Goal: Transaction & Acquisition: Book appointment/travel/reservation

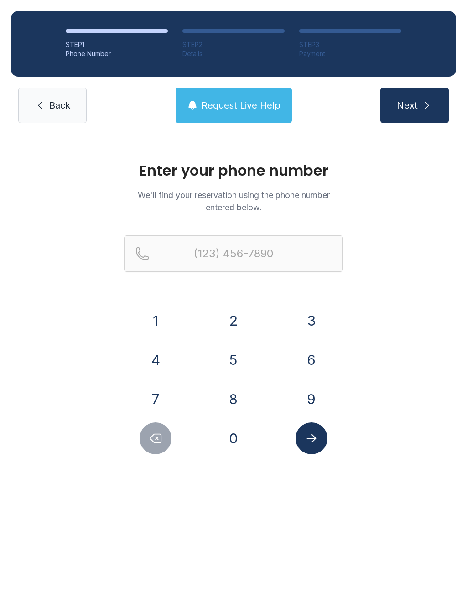
click at [147, 363] on button "4" at bounding box center [156, 360] width 32 height 32
click at [243, 312] on button "2" at bounding box center [234, 321] width 32 height 32
click at [310, 306] on button "3" at bounding box center [311, 321] width 32 height 32
click at [233, 402] on button "8" at bounding box center [234, 399] width 32 height 32
click at [233, 440] on button "0" at bounding box center [234, 438] width 32 height 32
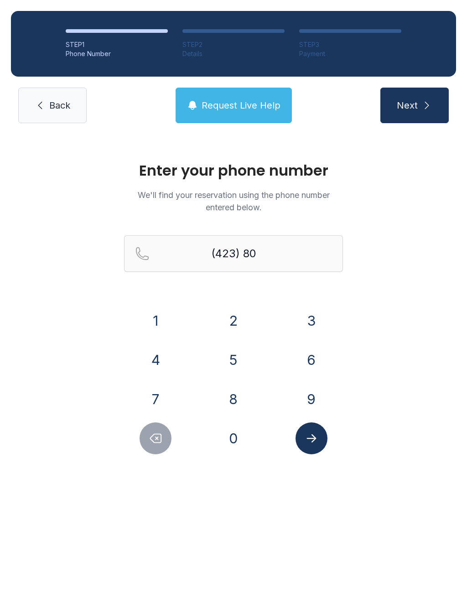
click at [240, 436] on button "0" at bounding box center [234, 438] width 32 height 32
click at [161, 361] on button "4" at bounding box center [156, 360] width 32 height 32
click at [162, 363] on button "4" at bounding box center [156, 360] width 32 height 32
click at [161, 392] on button "7" at bounding box center [156, 399] width 32 height 32
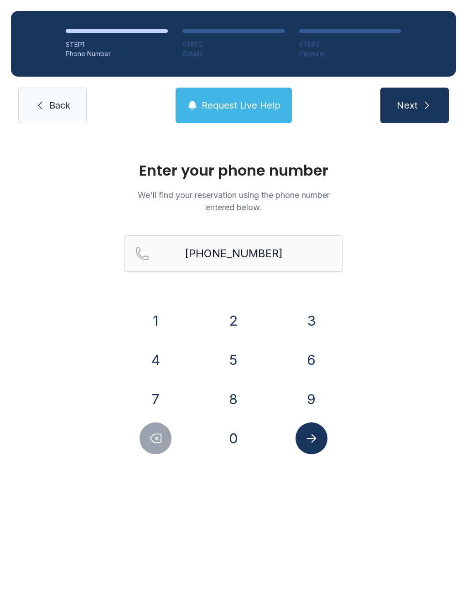
click at [311, 435] on icon "Submit lookup form" at bounding box center [312, 438] width 14 height 14
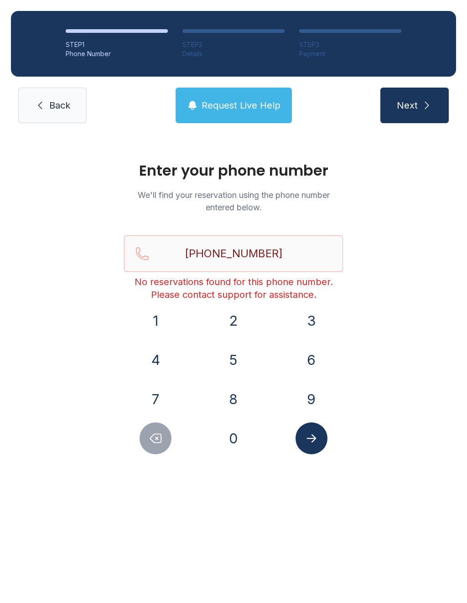
click at [160, 435] on icon "Delete number" at bounding box center [156, 438] width 14 height 14
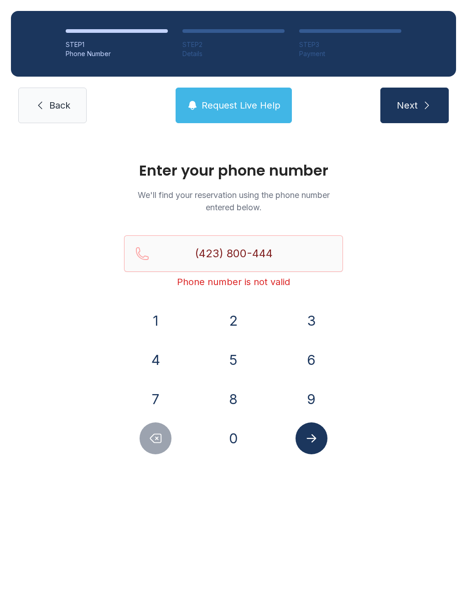
click at [154, 444] on icon "Delete number" at bounding box center [156, 438] width 14 height 14
click at [164, 446] on button "Delete number" at bounding box center [156, 438] width 32 height 32
click at [157, 440] on icon "Delete number" at bounding box center [156, 438] width 14 height 14
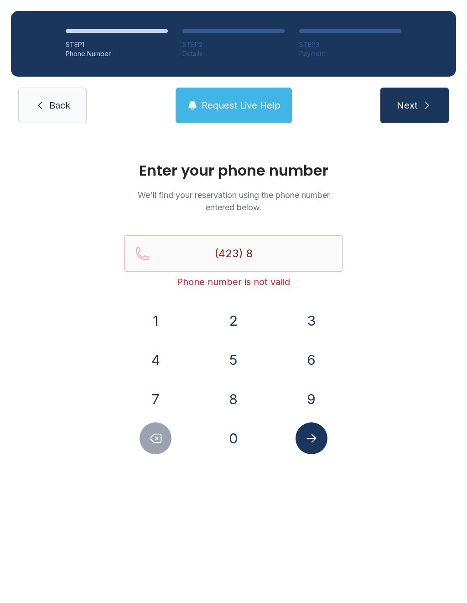
click at [157, 440] on icon "Delete number" at bounding box center [156, 438] width 14 height 14
click at [155, 437] on icon "Delete number" at bounding box center [156, 438] width 14 height 14
click at [154, 437] on icon "Delete number" at bounding box center [156, 438] width 14 height 14
type input "(4"
click at [179, 439] on div at bounding box center [155, 438] width 63 height 32
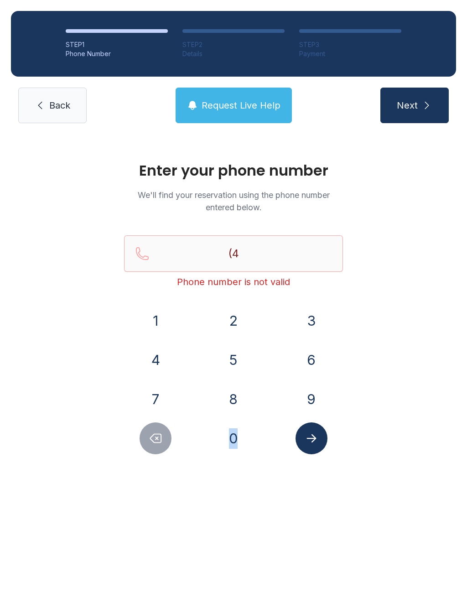
click at [153, 449] on button "Delete number" at bounding box center [156, 438] width 32 height 32
click at [152, 449] on button "Delete number" at bounding box center [156, 438] width 32 height 32
click at [151, 442] on icon "Delete number" at bounding box center [156, 438] width 14 height 14
click at [67, 106] on span "Back" at bounding box center [59, 105] width 21 height 13
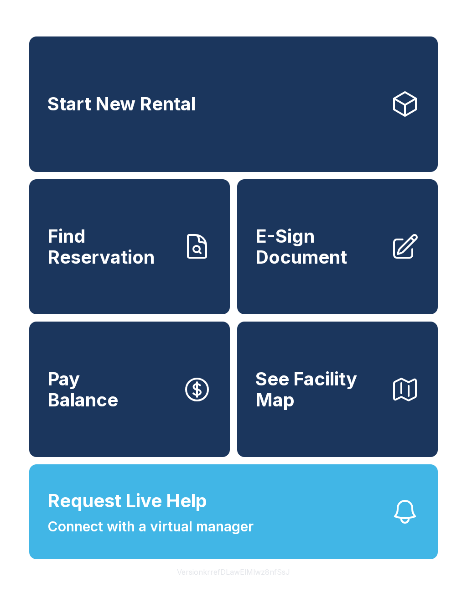
click at [400, 97] on icon at bounding box center [404, 103] width 29 height 29
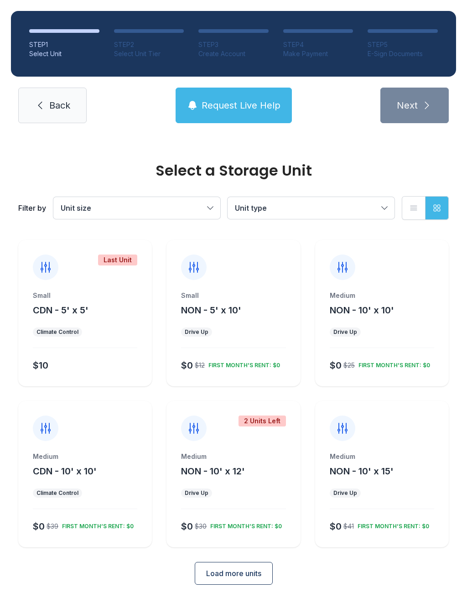
click at [106, 341] on div "Small CDN - 5' x 5' Climate Control $10" at bounding box center [85, 338] width 134 height 95
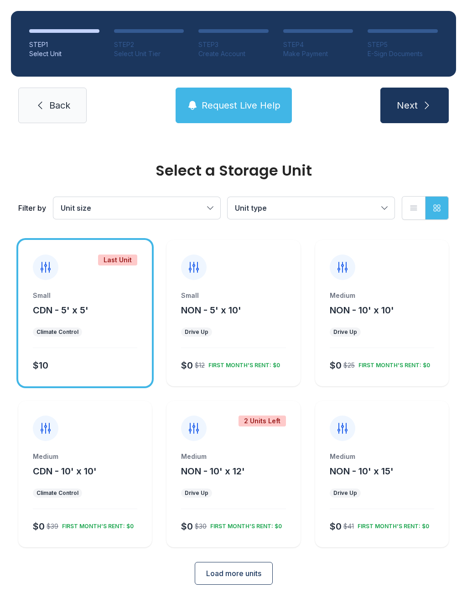
click at [417, 108] on span "Next" at bounding box center [407, 105] width 21 height 13
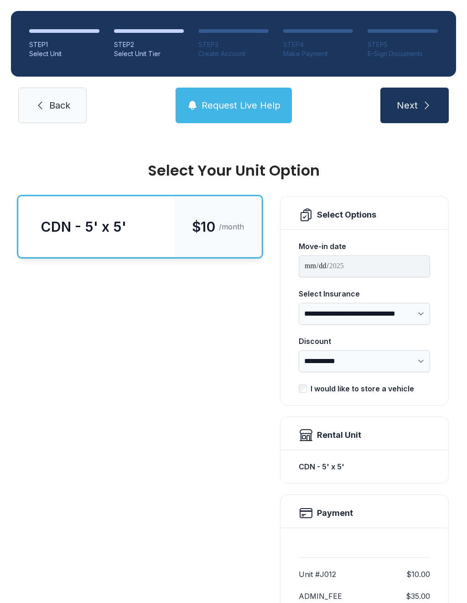
click at [419, 104] on button "Next" at bounding box center [414, 106] width 68 height 36
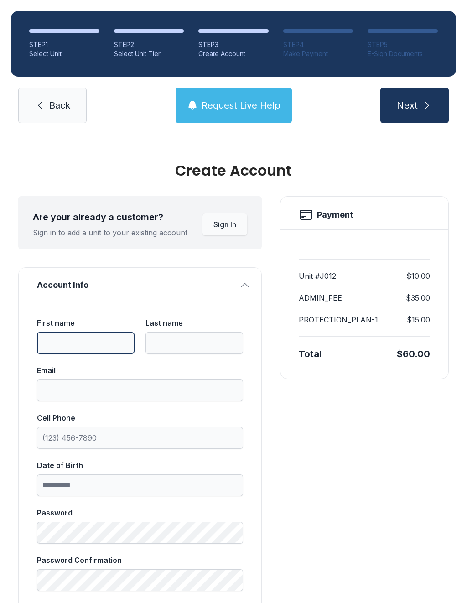
click at [79, 340] on input "First name" at bounding box center [86, 343] width 98 height 22
type input "*******"
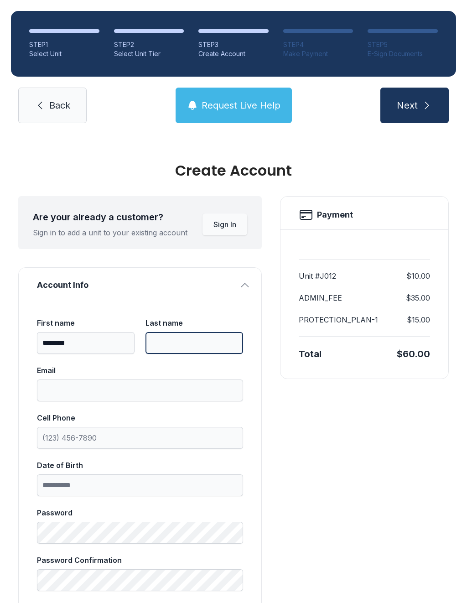
click at [182, 350] on input "Last name" at bounding box center [194, 343] width 98 height 22
type input "********"
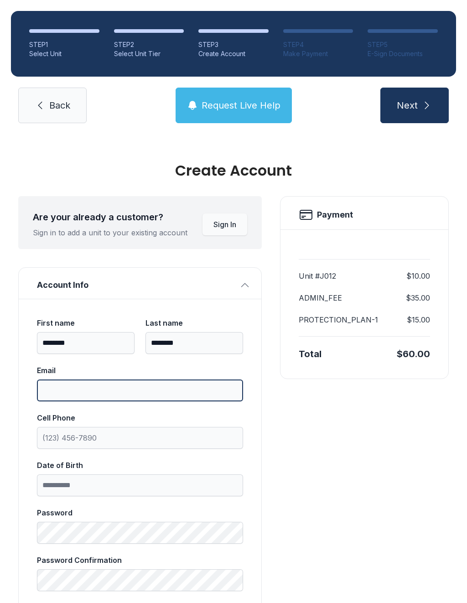
click at [167, 389] on input "Email" at bounding box center [140, 390] width 206 height 22
type input "********"
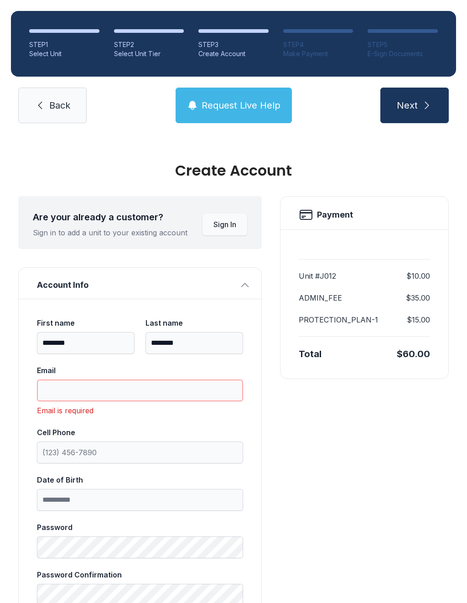
click at [181, 387] on input "Email" at bounding box center [140, 390] width 206 height 22
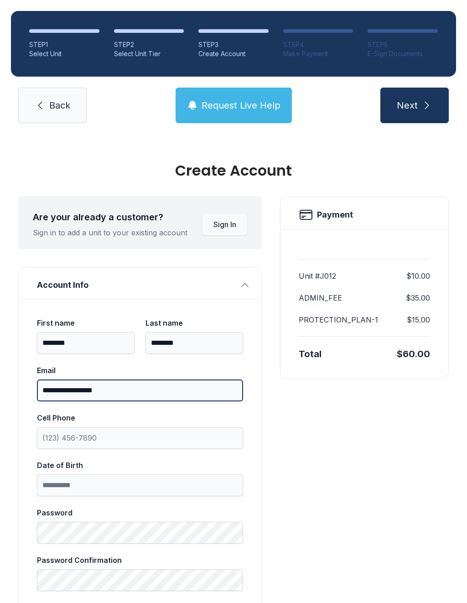
type input "**********"
click at [414, 105] on button "Next" at bounding box center [414, 106] width 68 height 36
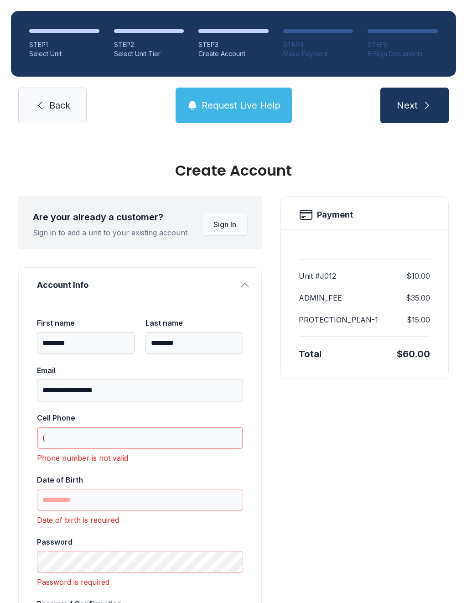
scroll to position [20, 0]
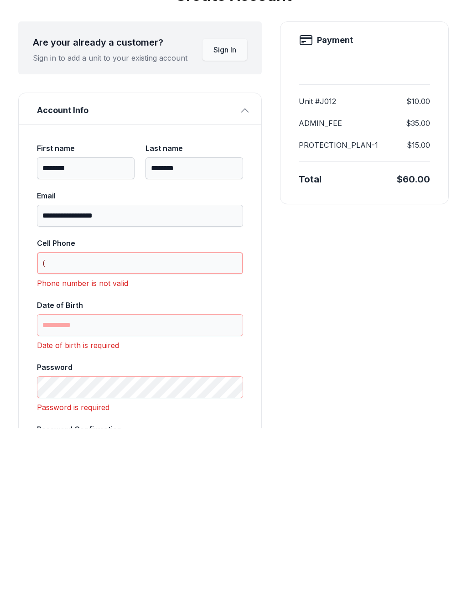
click at [85, 427] on input "(" at bounding box center [140, 438] width 206 height 22
type input "("
click at [137, 379] on input "**********" at bounding box center [140, 390] width 206 height 22
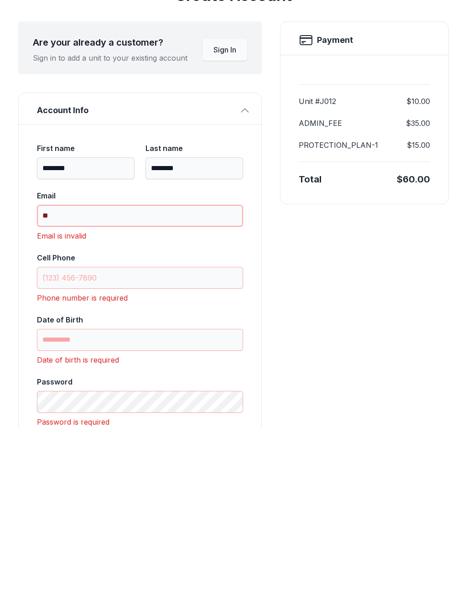
type input "*"
click at [106, 332] on input "*******" at bounding box center [86, 343] width 98 height 22
type input "*"
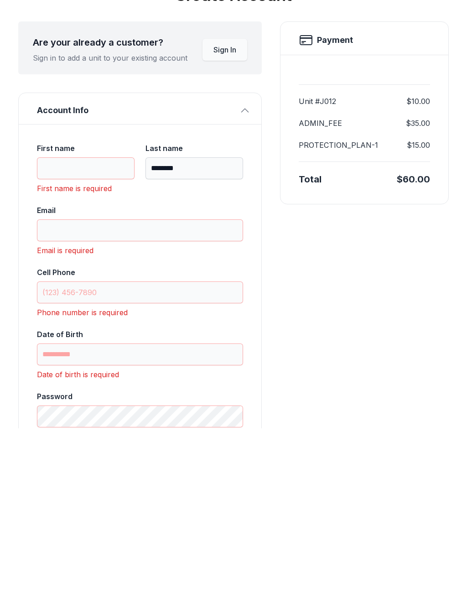
click at [212, 332] on input "********" at bounding box center [194, 343] width 98 height 22
type input "*"
click at [239, 268] on button "Account Info" at bounding box center [140, 283] width 243 height 31
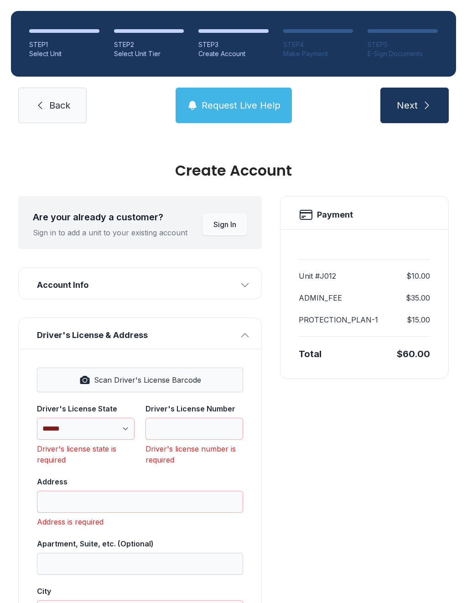
click at [58, 99] on span "Back" at bounding box center [59, 105] width 21 height 13
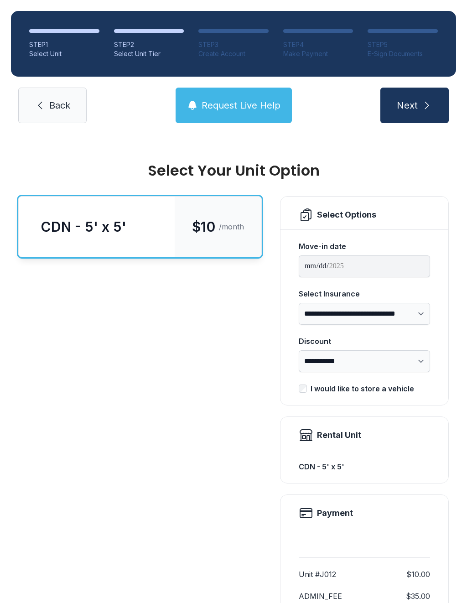
click at [57, 102] on span "Back" at bounding box center [59, 105] width 21 height 13
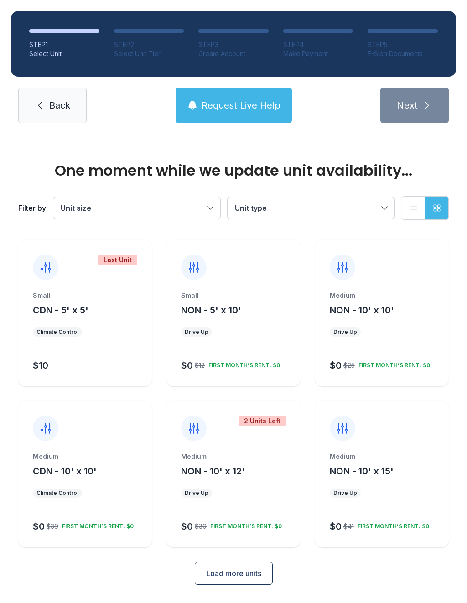
click at [57, 91] on link "Back" at bounding box center [52, 106] width 68 height 36
